Goal: Transaction & Acquisition: Purchase product/service

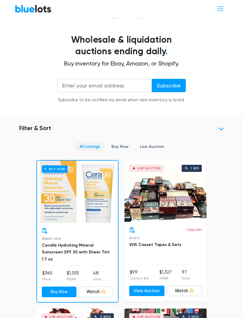
scroll to position [125, 0]
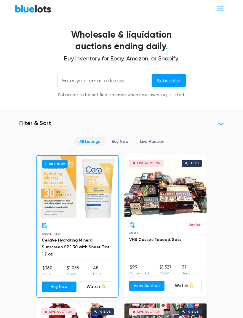
click at [130, 137] on link "Buy Now" at bounding box center [119, 141] width 27 height 9
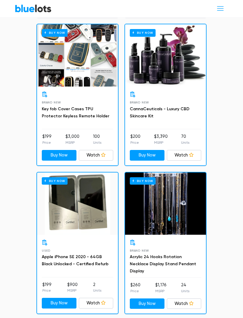
scroll to position [1592, 0]
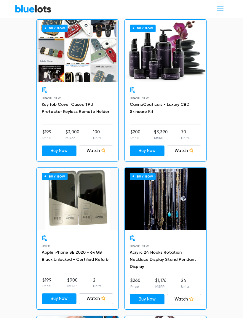
click at [171, 102] on link "CannaCeuticals - Luxury CBD Skincare Kit" at bounding box center [160, 108] width 60 height 12
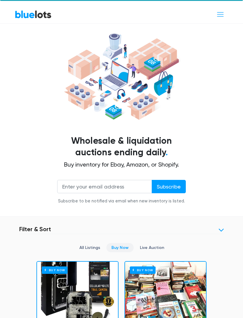
scroll to position [0, 0]
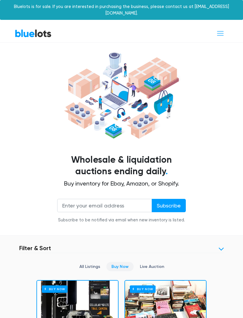
click at [156, 262] on link "Live Auction" at bounding box center [152, 266] width 34 height 9
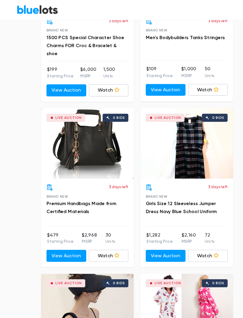
scroll to position [465, 0]
